Goal: Information Seeking & Learning: Check status

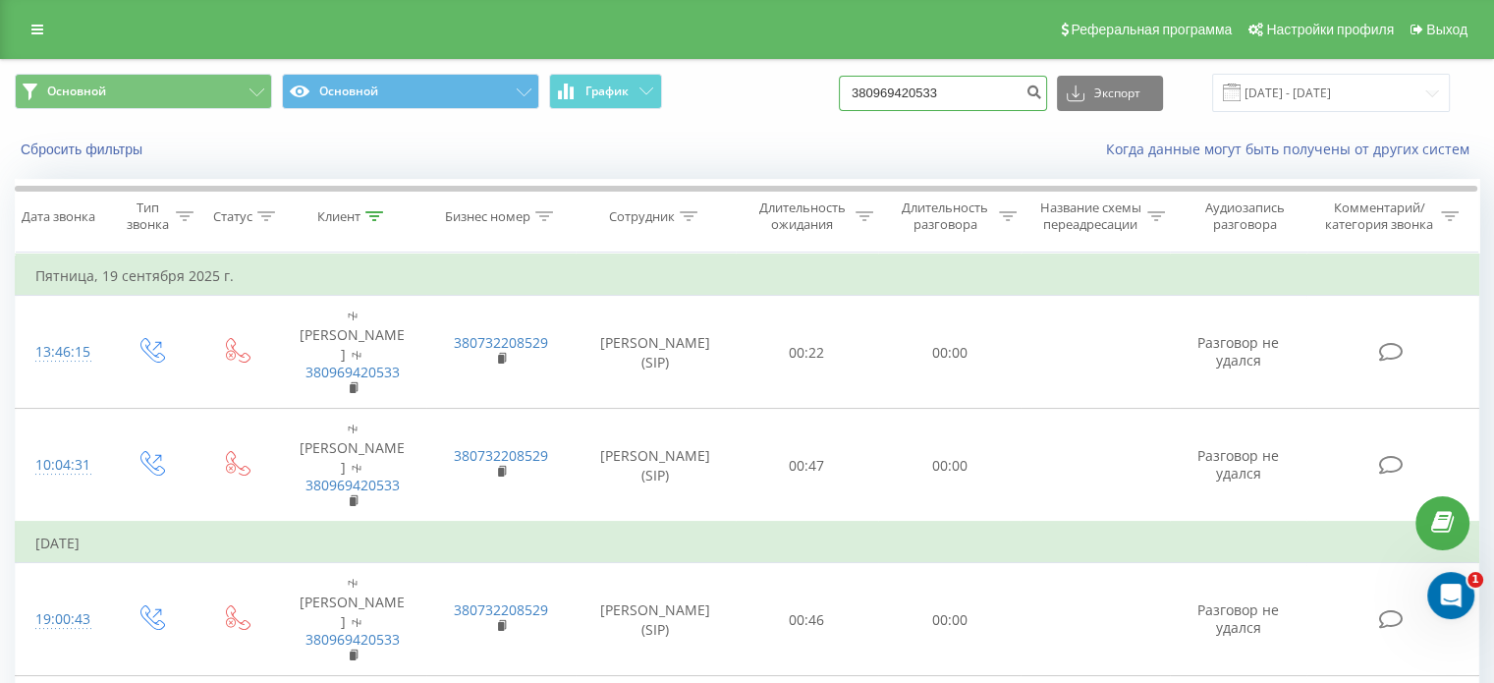
drag, startPoint x: 994, startPoint y: 92, endPoint x: 810, endPoint y: 93, distance: 183.7
click at [810, 93] on div "Основной Основной График 380969420533 Экспорт .csv .xls .xlsx 19.06.2025 - 19.0…" at bounding box center [747, 93] width 1465 height 38
paste input "50 655 0377"
type input "380 50 655 0377"
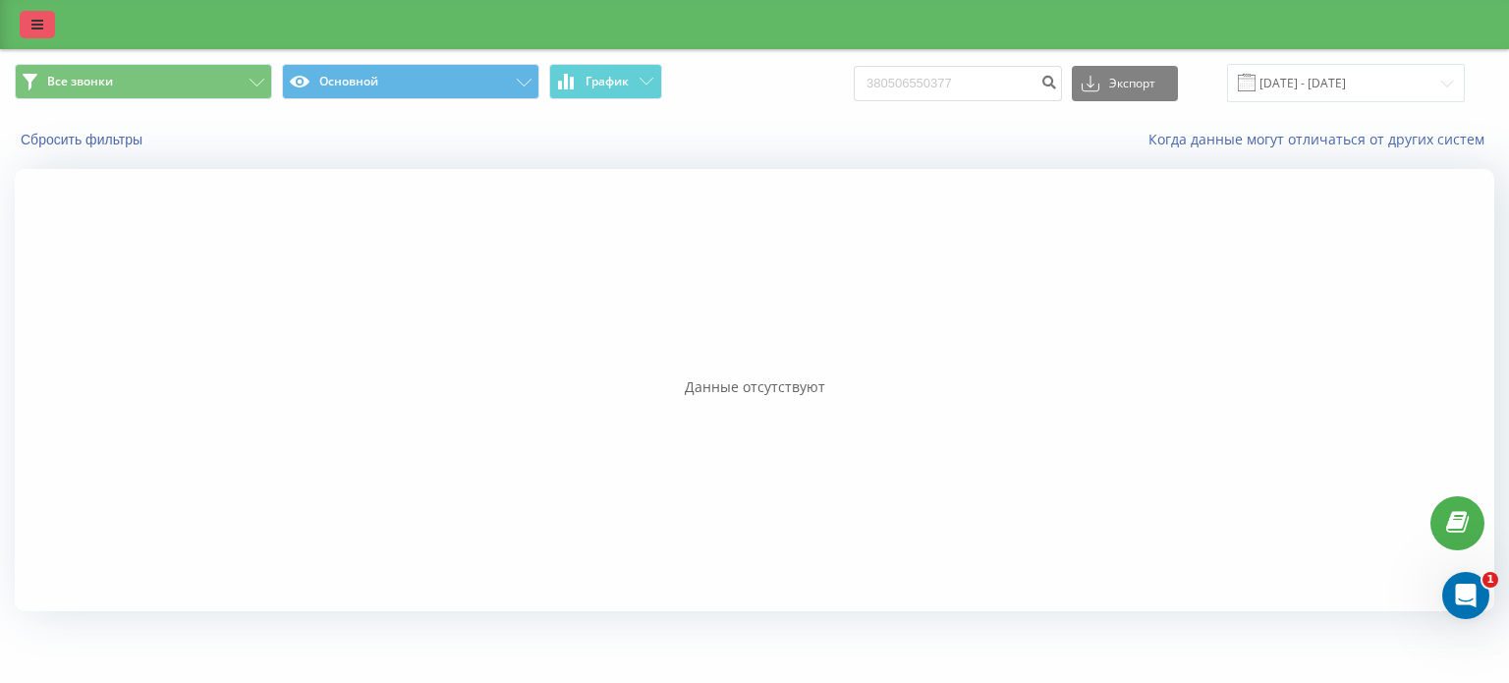
click at [45, 28] on link at bounding box center [37, 25] width 35 height 28
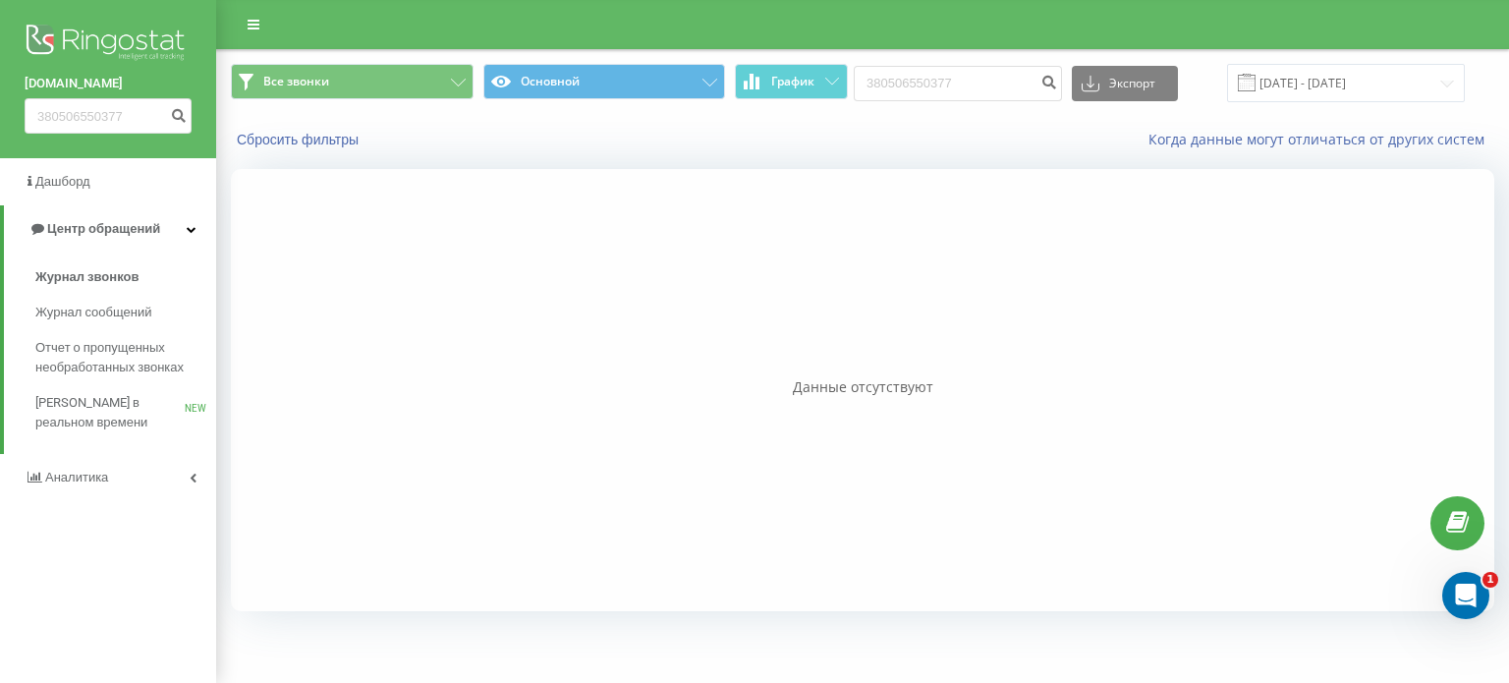
click at [91, 83] on link "[DOMAIN_NAME]" at bounding box center [108, 84] width 167 height 20
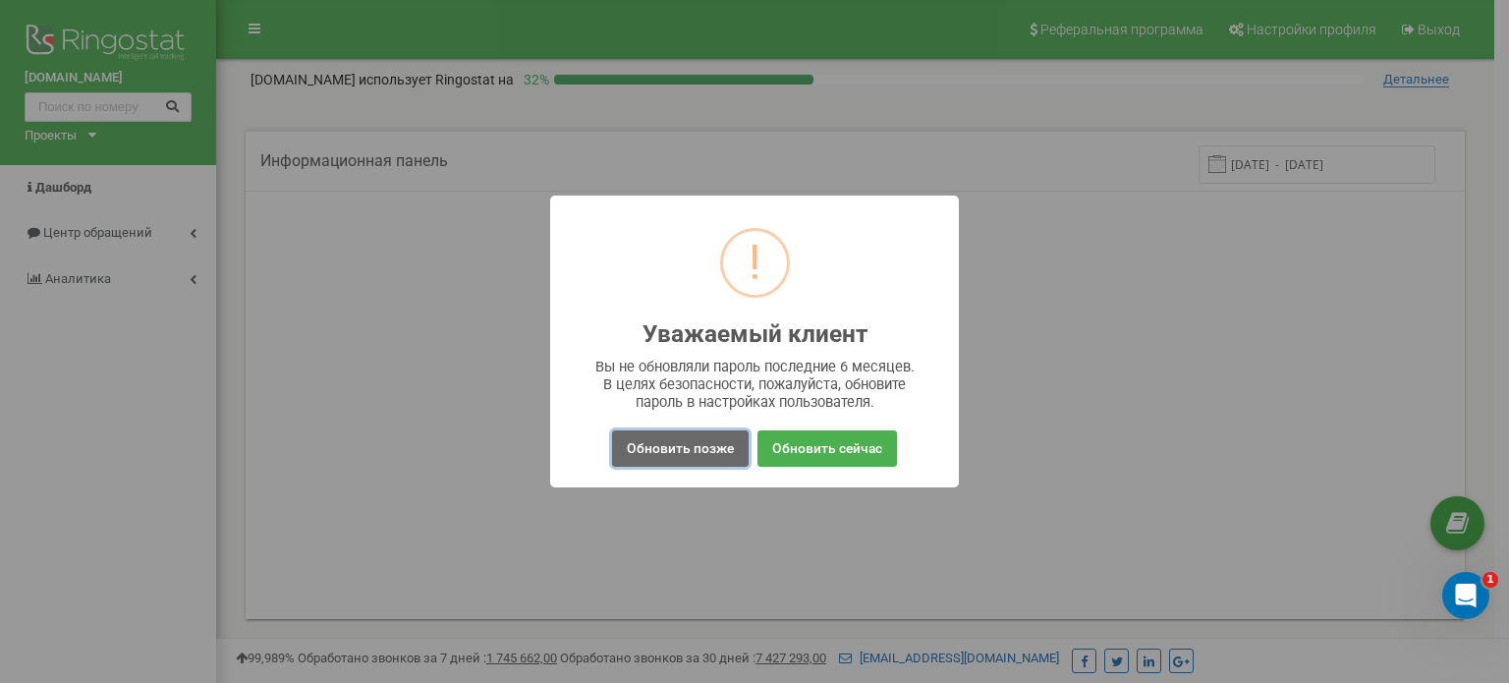
click at [692, 451] on button "Обновить позже" at bounding box center [680, 448] width 137 height 36
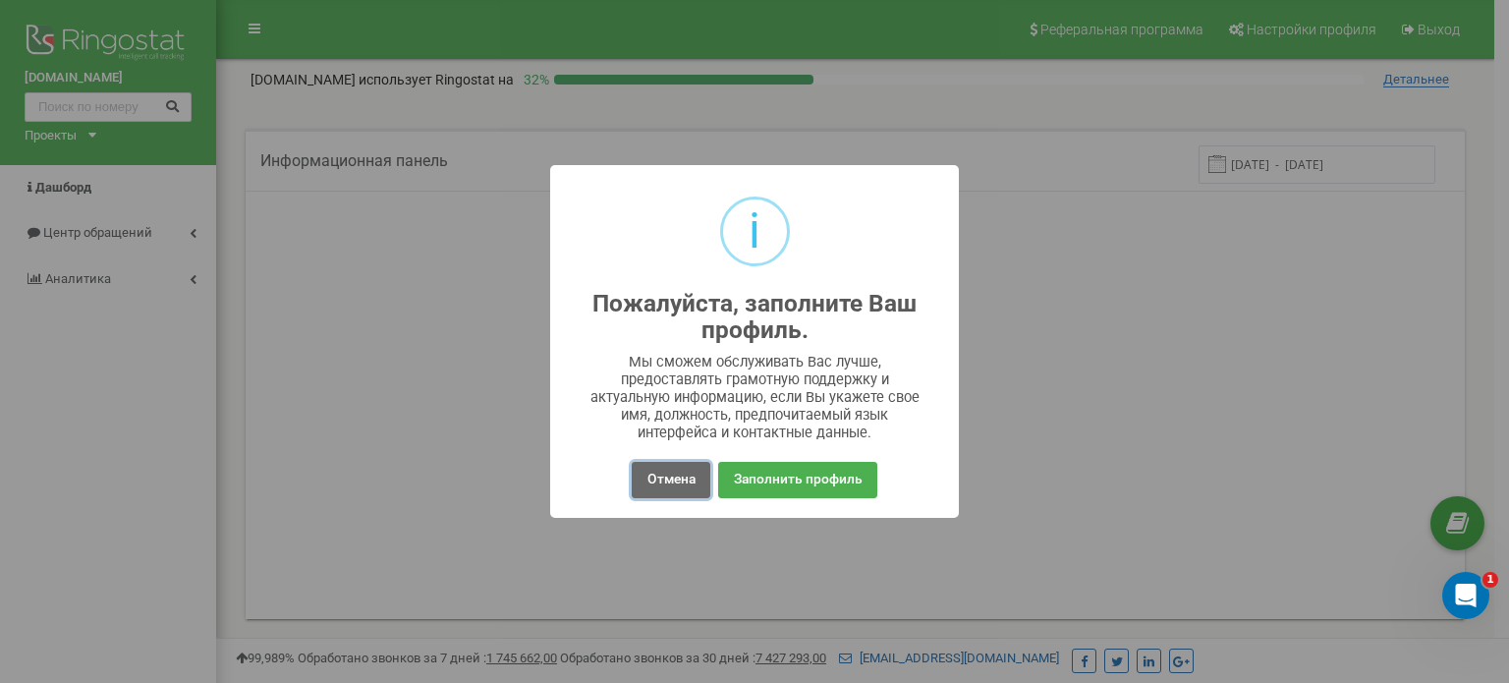
click at [665, 478] on button "Отмена" at bounding box center [671, 480] width 78 height 36
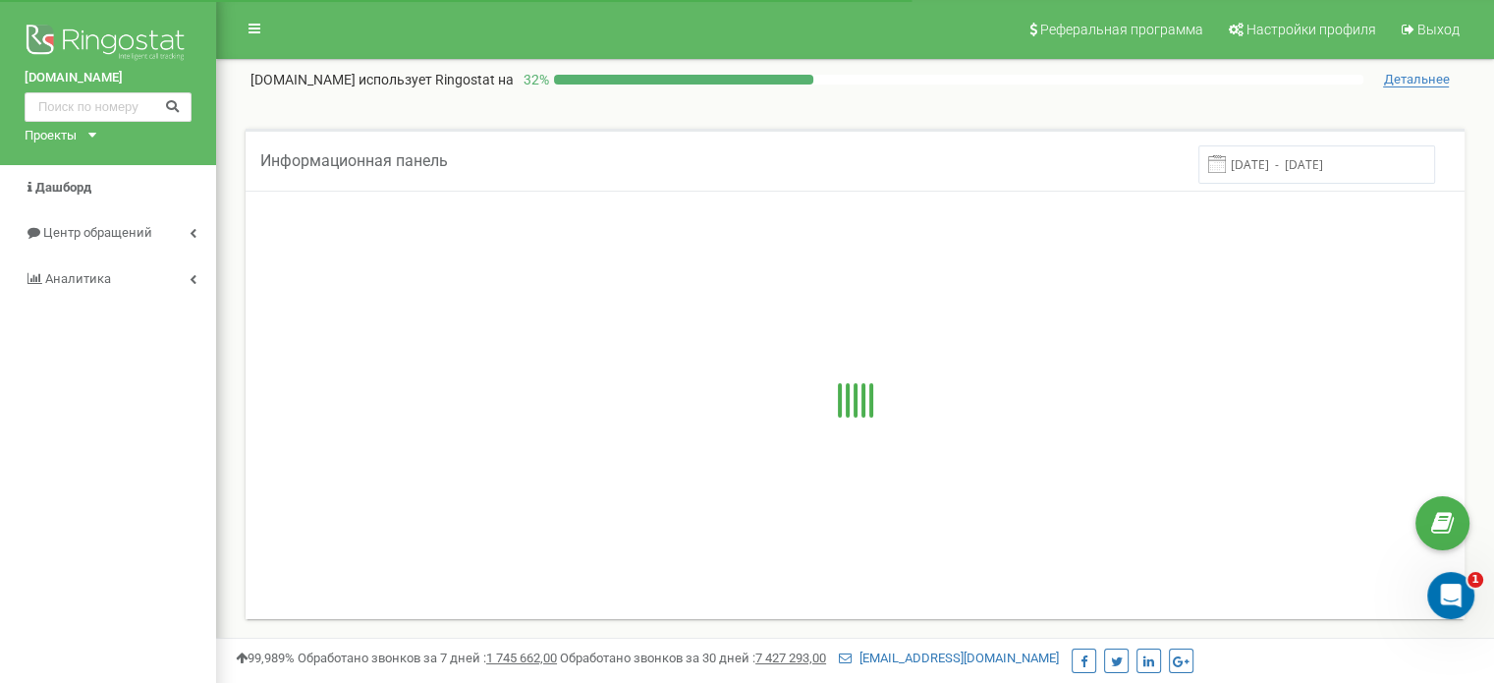
click at [69, 133] on div "Проекты" at bounding box center [51, 136] width 52 height 19
click at [86, 204] on link "grandcar.ua.sip" at bounding box center [80, 209] width 89 height 10
click at [73, 139] on div "Проекты" at bounding box center [51, 136] width 52 height 19
click at [114, 209] on link "grandcar.ua.sip" at bounding box center [80, 209] width 89 height 10
click at [82, 98] on input "text" at bounding box center [108, 106] width 167 height 29
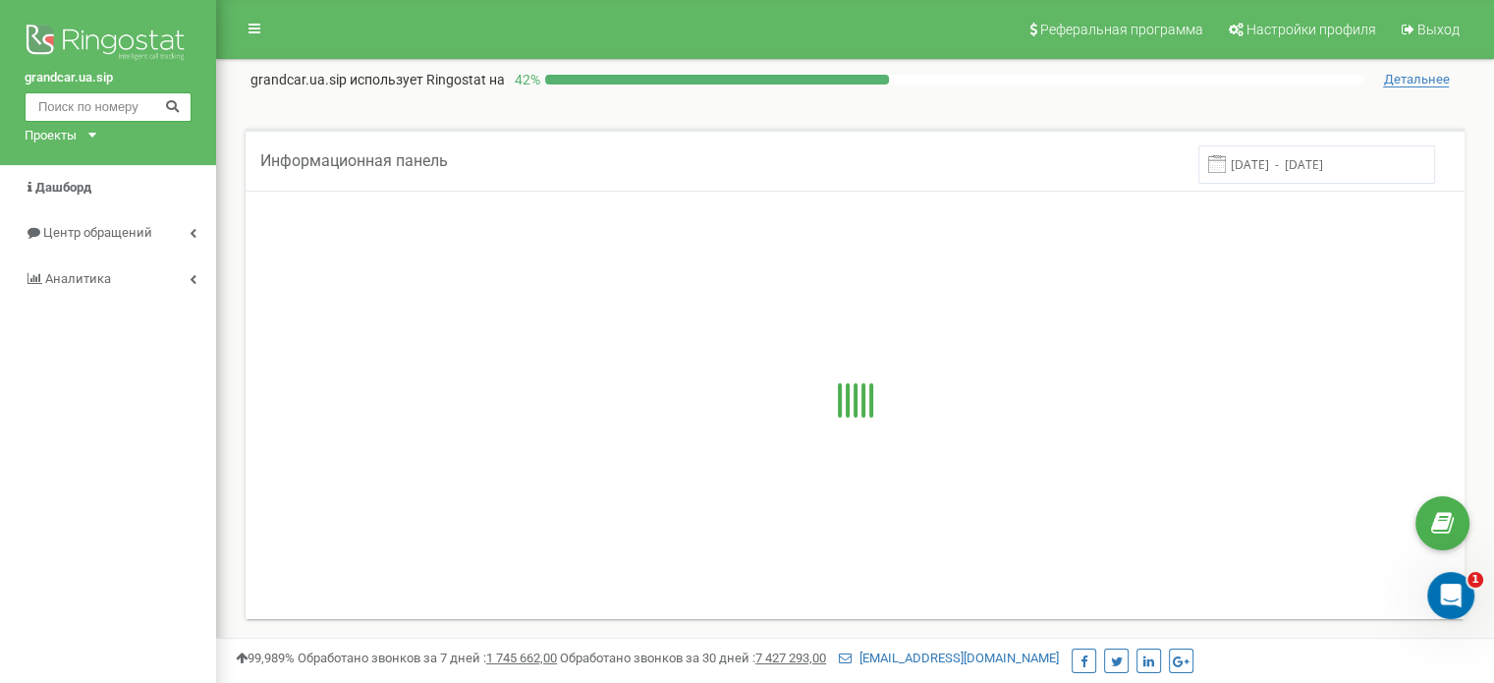
paste input "380 50 655 0377"
type input "380 50 655 0377"
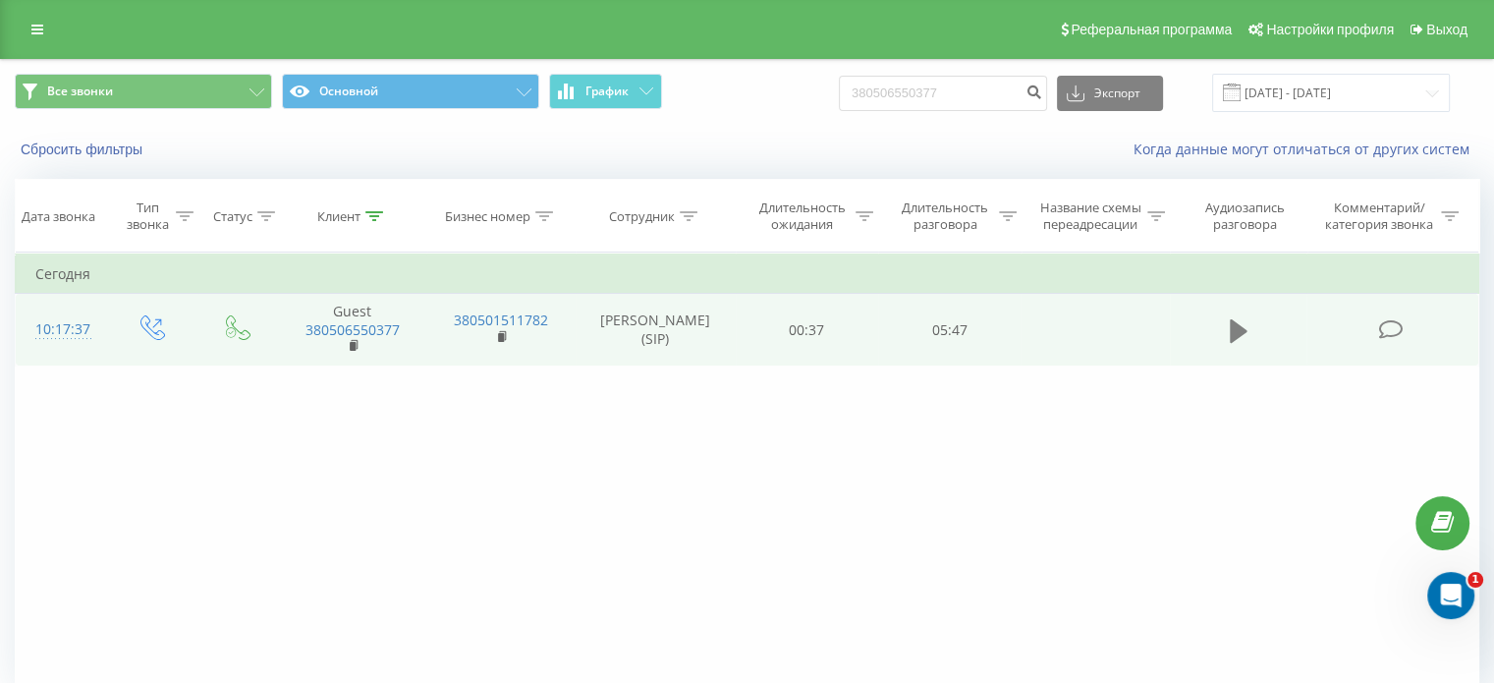
click at [1244, 329] on icon at bounding box center [1239, 330] width 18 height 24
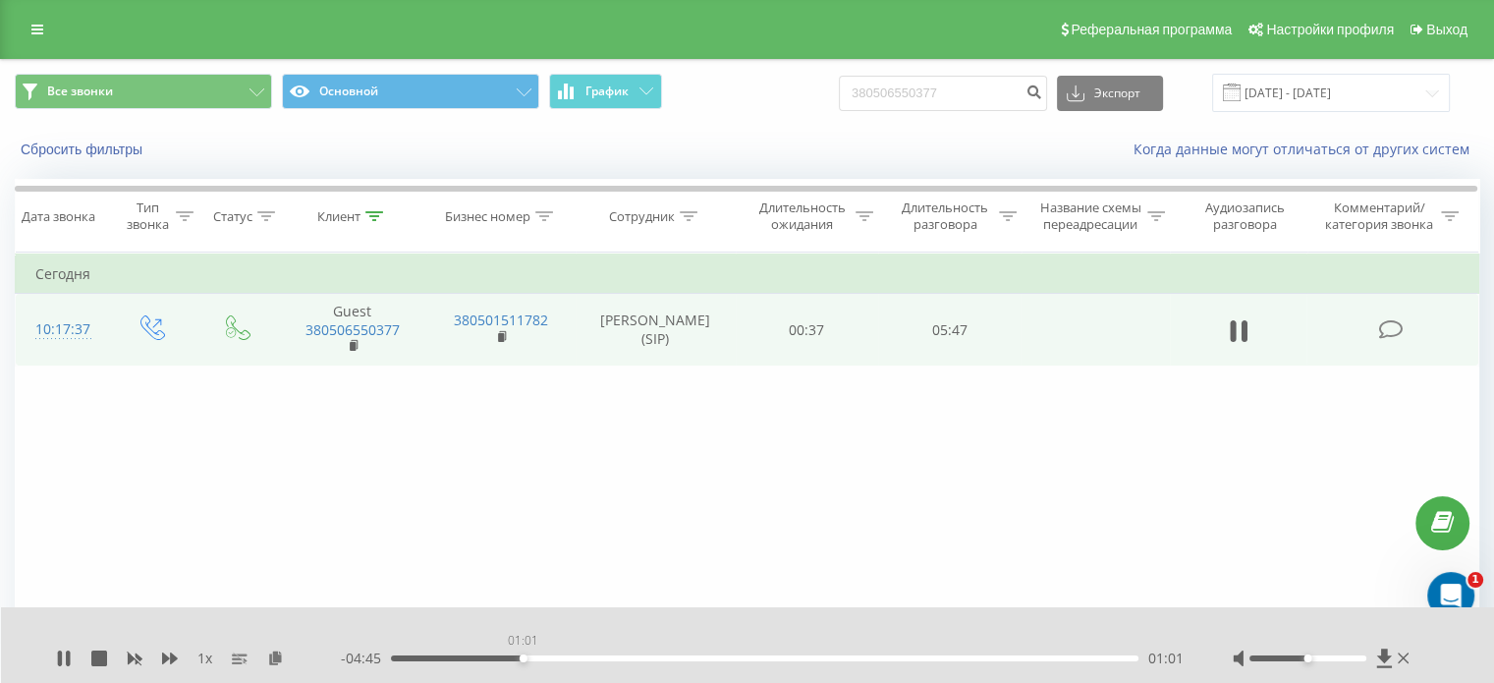
click at [523, 660] on div "01:01" at bounding box center [765, 658] width 748 height 6
click at [426, 656] on div "00:16" at bounding box center [765, 658] width 748 height 6
click at [494, 656] on div "00:48" at bounding box center [765, 658] width 748 height 6
click at [545, 655] on div "00:49" at bounding box center [765, 658] width 748 height 6
click at [569, 655] on div "01:22" at bounding box center [765, 658] width 748 height 6
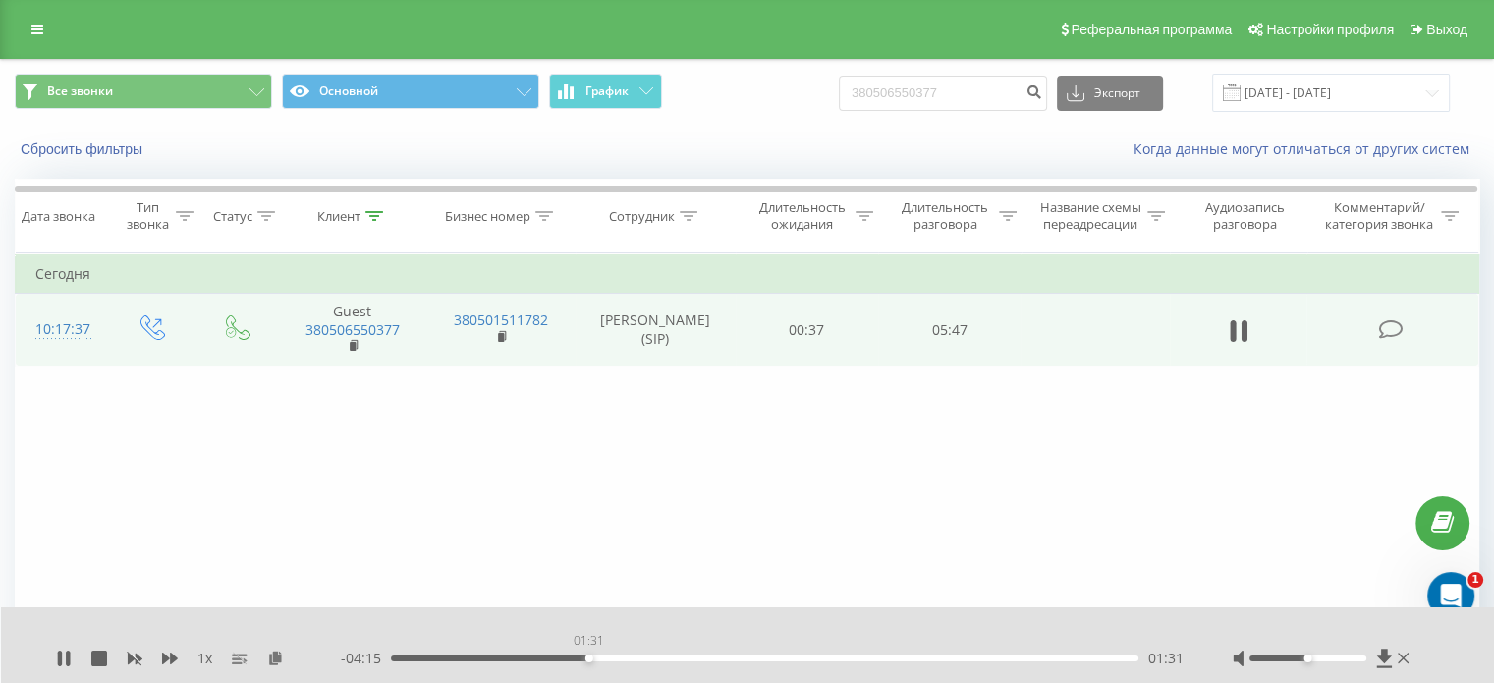
click at [588, 655] on div "01:31" at bounding box center [765, 658] width 748 height 6
click at [476, 660] on div "00:40" at bounding box center [765, 658] width 748 height 6
click at [520, 656] on div "01:00" at bounding box center [765, 658] width 748 height 6
click at [491, 655] on div "00:46" at bounding box center [765, 658] width 748 height 6
click at [513, 654] on div "- 04:58 00:48 00:48" at bounding box center [762, 658] width 843 height 20
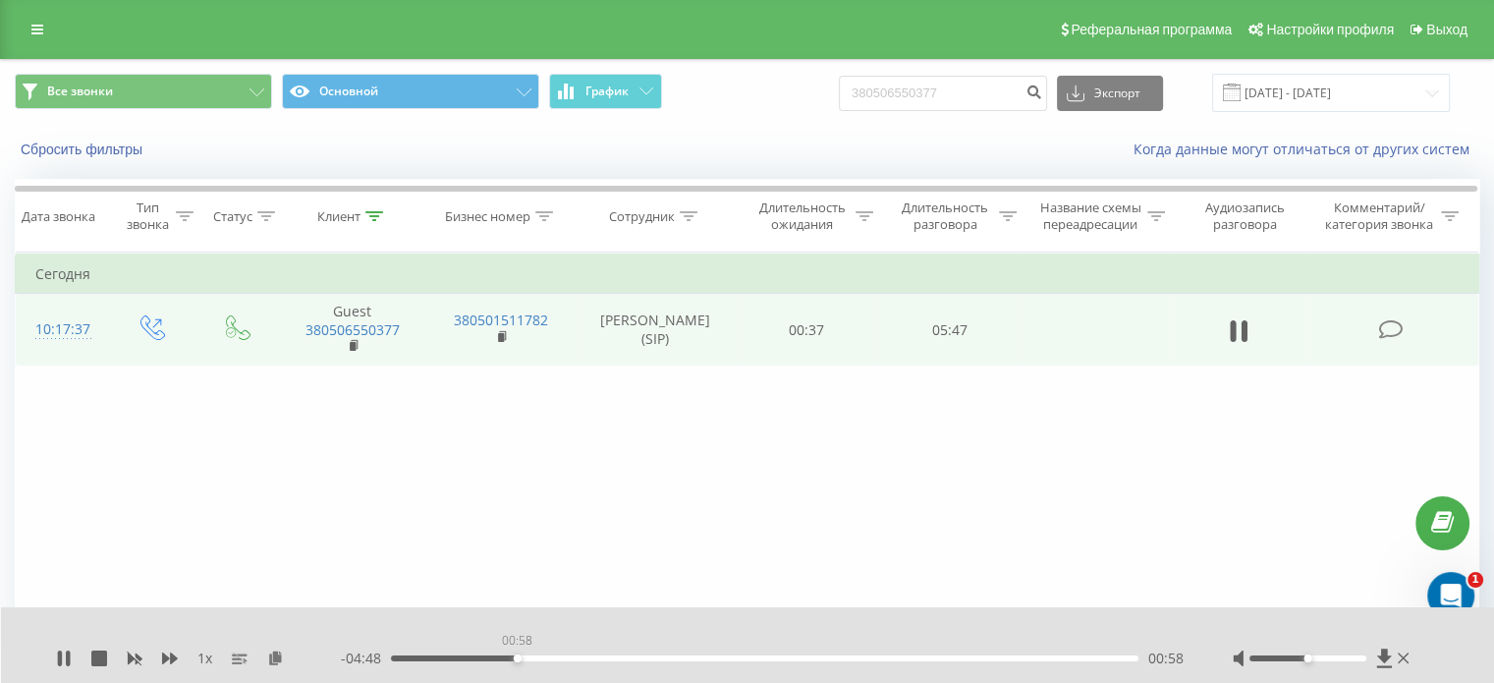
click at [517, 657] on div "00:58" at bounding box center [765, 658] width 748 height 6
click at [527, 657] on div "01:03" at bounding box center [765, 658] width 748 height 6
click at [507, 657] on div "01:07" at bounding box center [765, 658] width 748 height 6
click at [460, 657] on div "00:32" at bounding box center [765, 658] width 748 height 6
click at [494, 659] on div "00:48" at bounding box center [765, 658] width 748 height 6
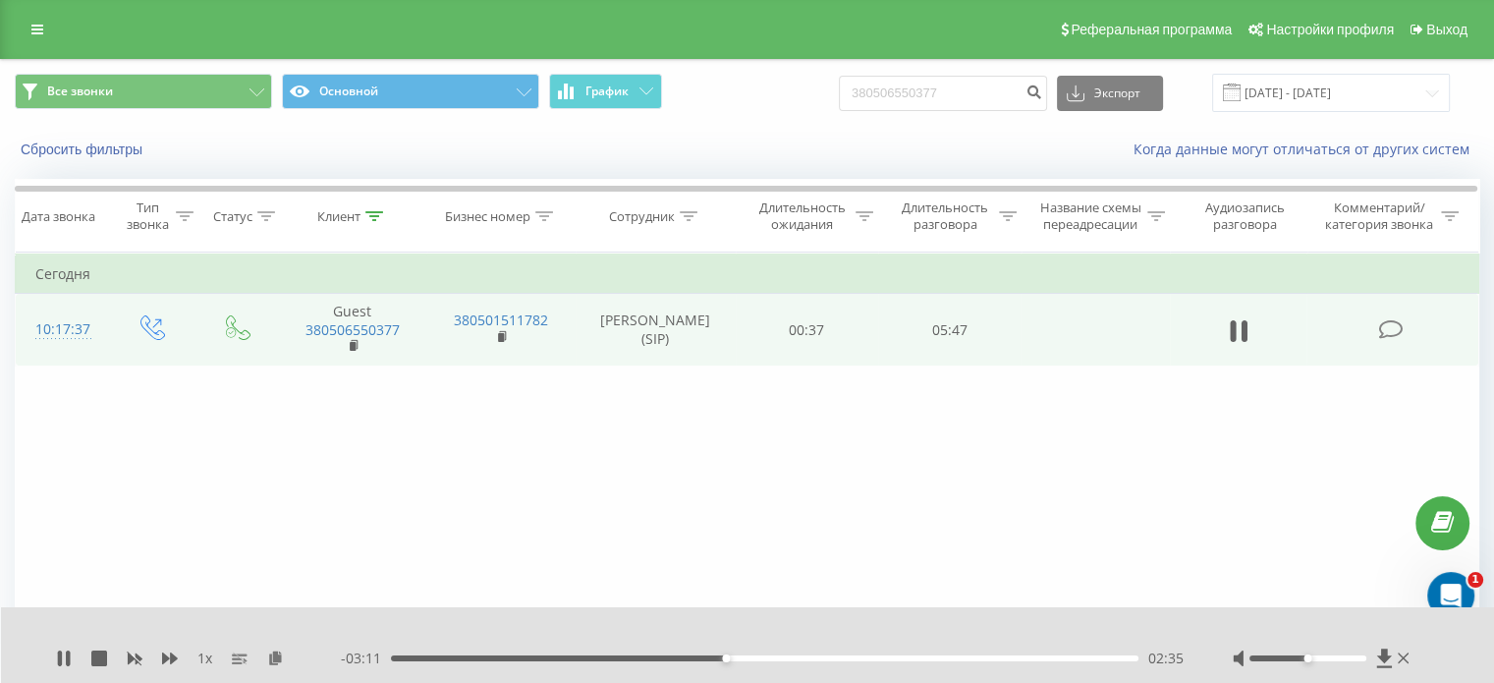
click at [482, 658] on div "02:35" at bounding box center [765, 658] width 748 height 6
click at [526, 655] on div "01:02" at bounding box center [765, 658] width 748 height 6
click at [518, 658] on div "00:59" at bounding box center [765, 658] width 748 height 6
click at [452, 657] on div "00:28" at bounding box center [765, 658] width 748 height 6
click at [63, 658] on icon at bounding box center [64, 658] width 16 height 16
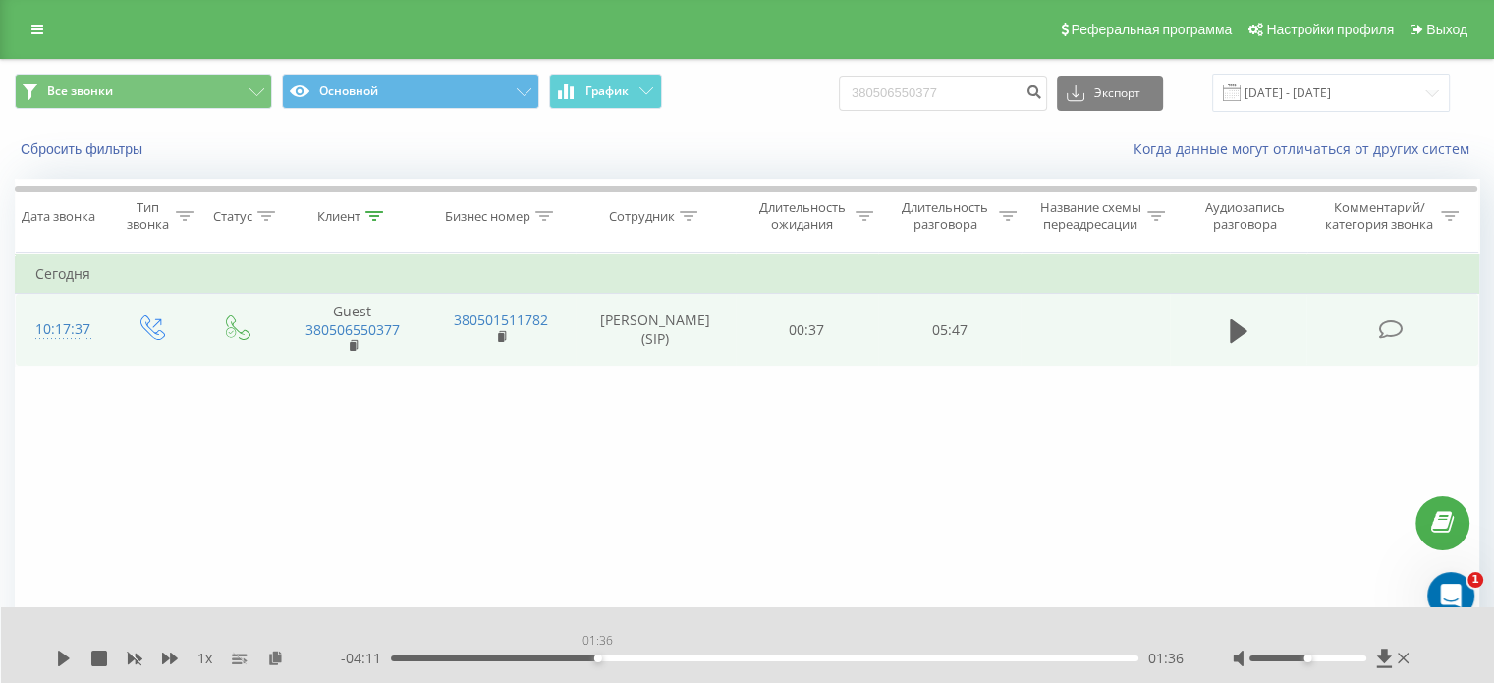
click at [597, 657] on div "01:36" at bounding box center [765, 658] width 748 height 6
click at [588, 657] on div "01:31" at bounding box center [765, 658] width 748 height 6
click at [55, 658] on div "1 x - 04:15 01:31 01:31" at bounding box center [748, 645] width 1494 height 76
click at [62, 657] on icon at bounding box center [64, 658] width 12 height 16
click at [453, 657] on div "00:29" at bounding box center [765, 658] width 748 height 6
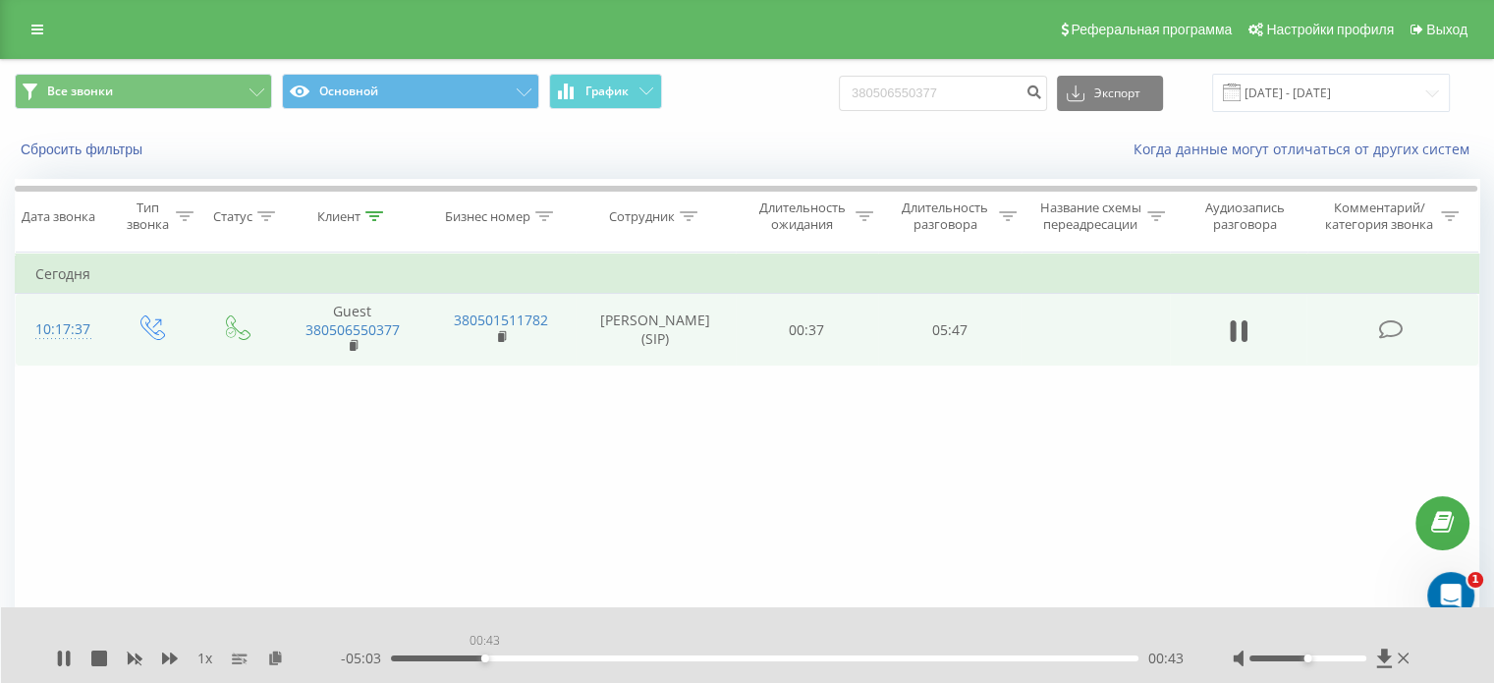
click at [484, 656] on div "00:43" at bounding box center [765, 658] width 748 height 6
click at [502, 656] on div "00:51" at bounding box center [765, 658] width 748 height 6
click at [516, 656] on div "00:58" at bounding box center [765, 658] width 748 height 6
click at [67, 659] on icon at bounding box center [68, 658] width 4 height 16
